Goal: Find specific page/section: Find specific page/section

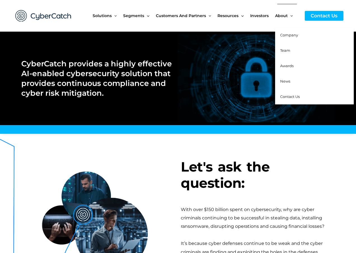
click at [288, 50] on span "Team" at bounding box center [285, 50] width 10 height 4
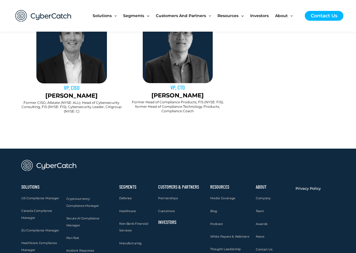
scroll to position [516, 0]
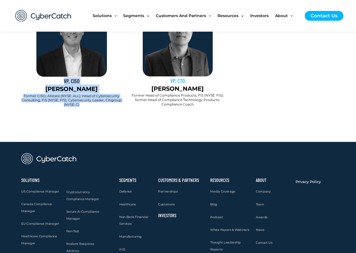
drag, startPoint x: 62, startPoint y: 117, endPoint x: 81, endPoint y: 185, distance: 70.7
click at [81, 109] on div "VP, CISO Andy Kim Former CISO, Allstate (NYSE: ALL); Head of Cybersecurity Cons…" at bounding box center [71, 47] width 106 height 126
copy div "VP, CISO Andy Kim Former CISO, Allstate (NYSE: ALL); Head of Cybersecurity Cons…"
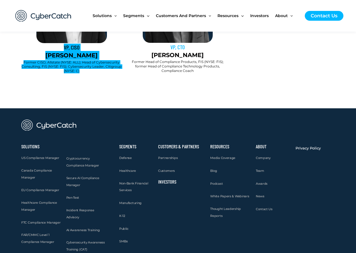
scroll to position [551, 0]
